Goal: Obtain resource: Obtain resource

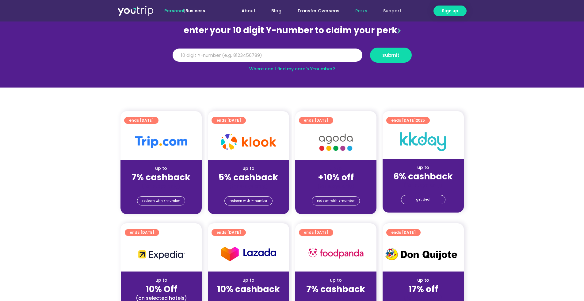
scroll to position [65, 0]
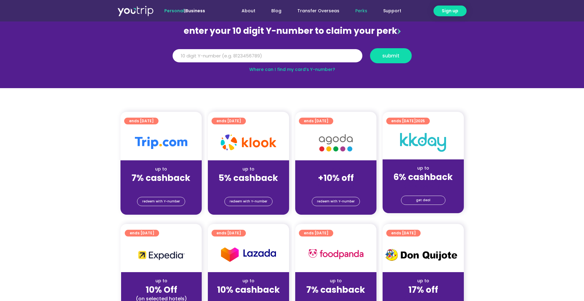
click at [169, 177] on strong "7% cashback" at bounding box center [161, 178] width 59 height 12
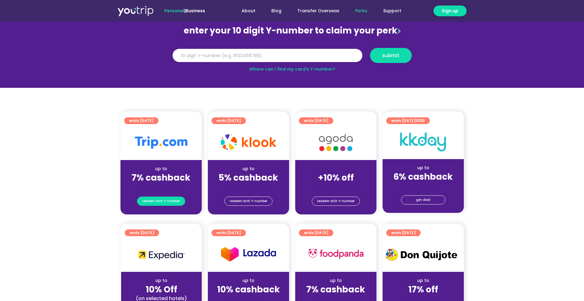
scroll to position [63, 0]
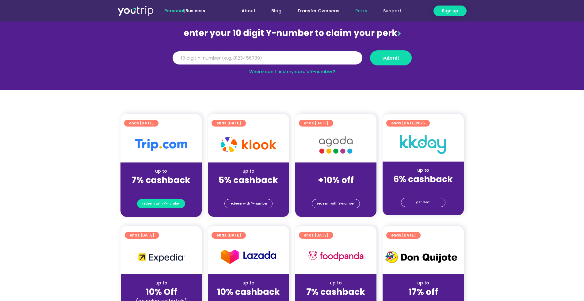
click at [149, 205] on span "redeem with Y-number" at bounding box center [161, 203] width 38 height 9
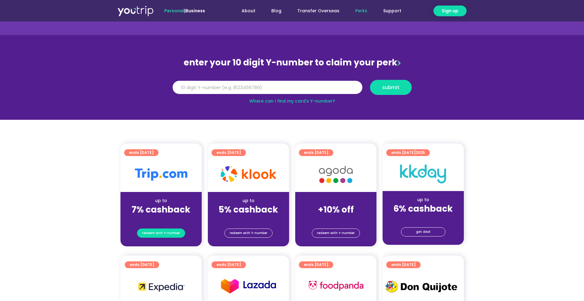
click at [178, 232] on span "redeem with Y-number" at bounding box center [161, 233] width 38 height 9
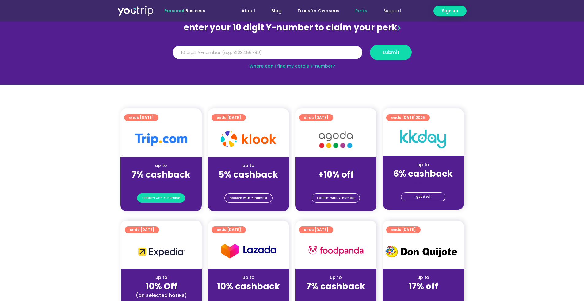
click at [173, 199] on span "redeem with Y-number" at bounding box center [161, 198] width 38 height 9
click at [236, 56] on input "Y Number" at bounding box center [268, 52] width 190 height 13
type input "8179759011"
click at [394, 52] on span "submit" at bounding box center [391, 52] width 17 height 5
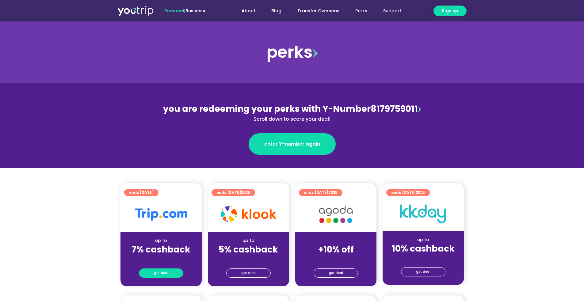
click at [154, 269] on link "get deal" at bounding box center [161, 272] width 44 height 9
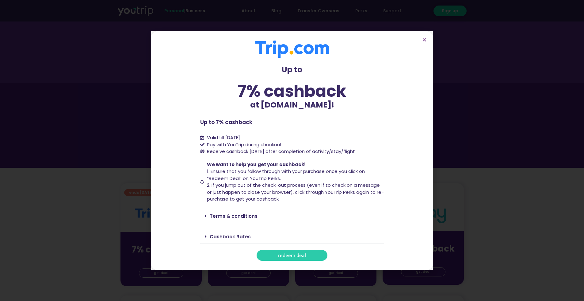
click at [233, 239] on div "Cashback Rates" at bounding box center [292, 236] width 184 height 14
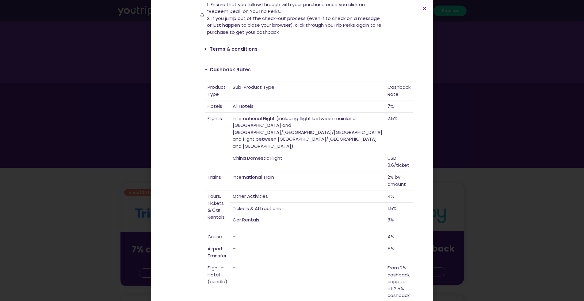
scroll to position [135, 0]
drag, startPoint x: 508, startPoint y: 237, endPoint x: 431, endPoint y: 231, distance: 77.2
click at [508, 237] on div "Up to 7% cashback at Trip.com! Up to 7% cashback at Trip.com! Up to 7% cashback…" at bounding box center [292, 150] width 584 height 301
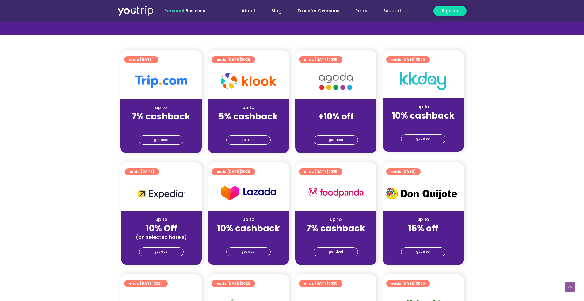
scroll to position [0, 0]
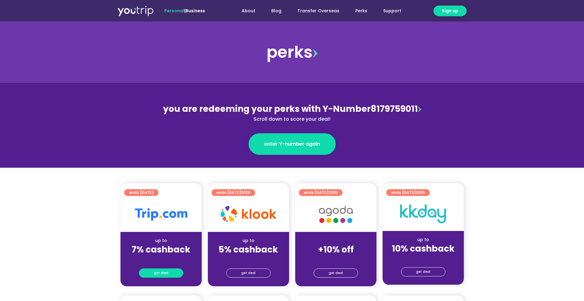
click at [170, 272] on link "get deal" at bounding box center [161, 272] width 44 height 9
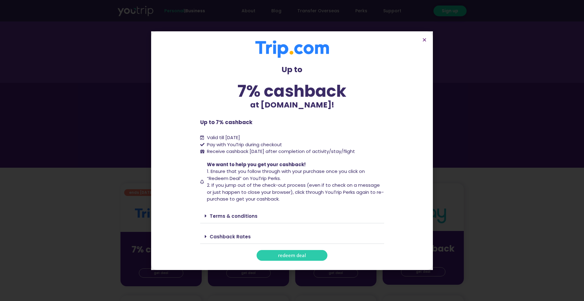
click at [283, 253] on span "redeem deal" at bounding box center [292, 255] width 28 height 5
